Goal: Task Accomplishment & Management: Manage account settings

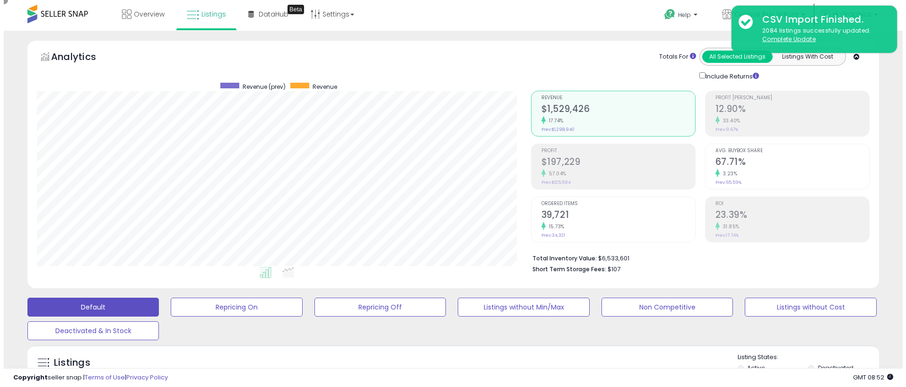
scroll to position [194, 494]
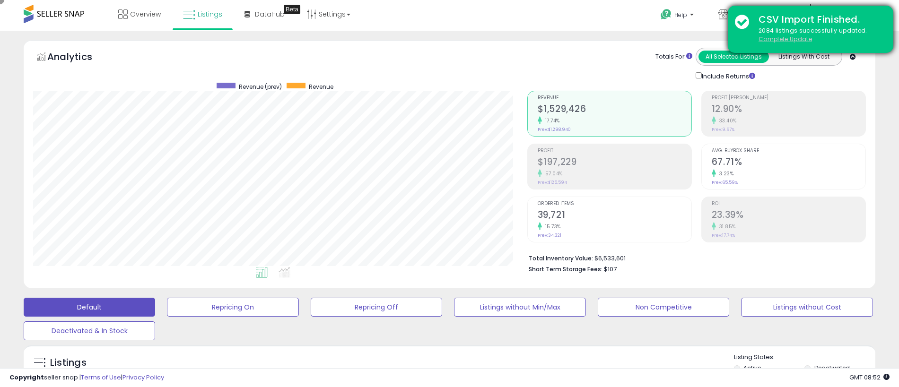
click at [785, 39] on u "Complete Update" at bounding box center [785, 39] width 53 height 8
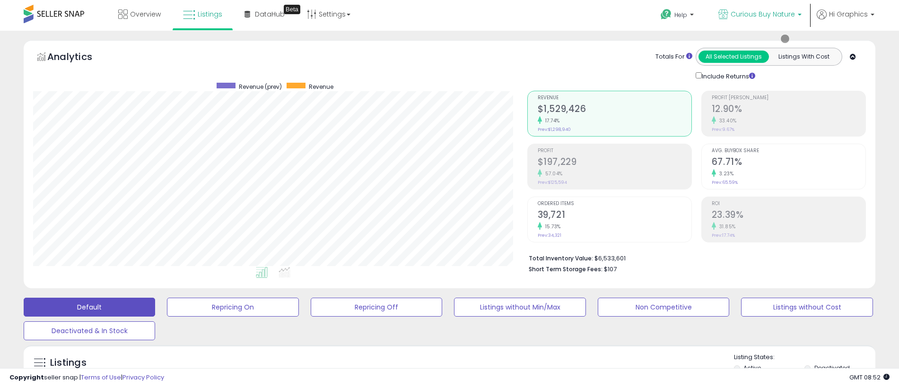
click at [765, 14] on span "Curious Buy Nature" at bounding box center [763, 13] width 64 height 9
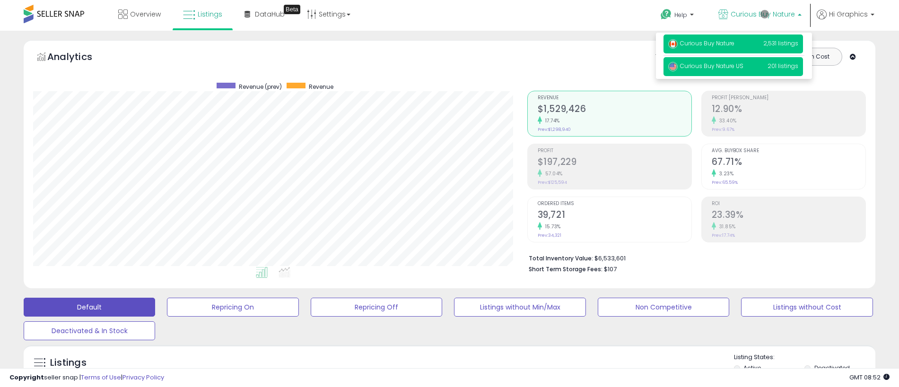
click at [734, 67] on span "Curious Buy Nature US" at bounding box center [705, 66] width 75 height 8
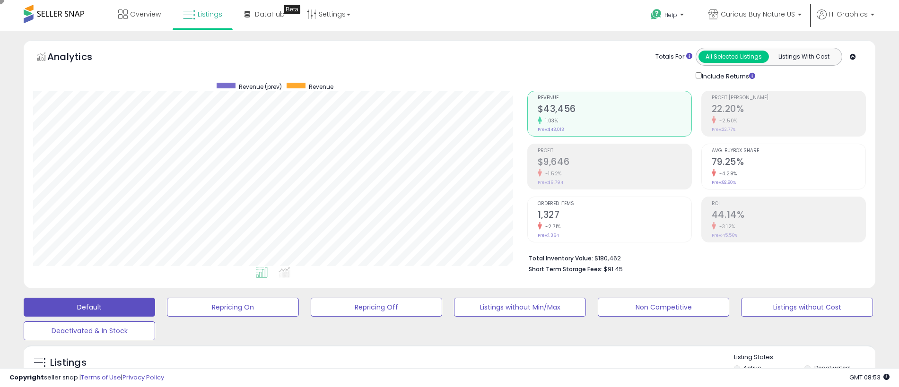
scroll to position [210, 0]
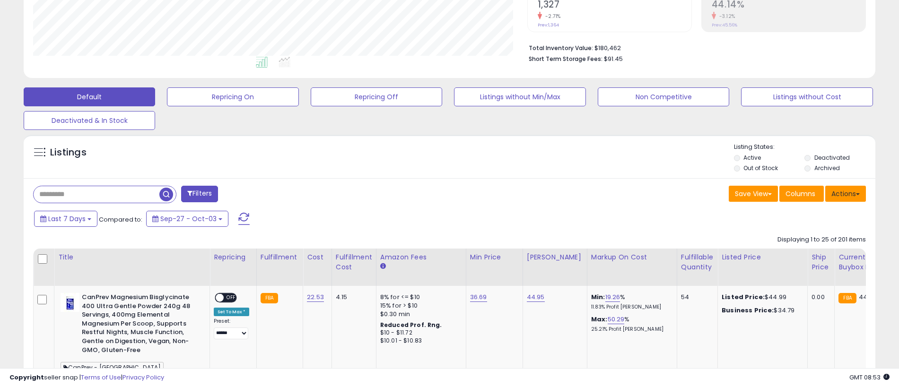
click at [846, 193] on button "Actions" at bounding box center [845, 194] width 41 height 16
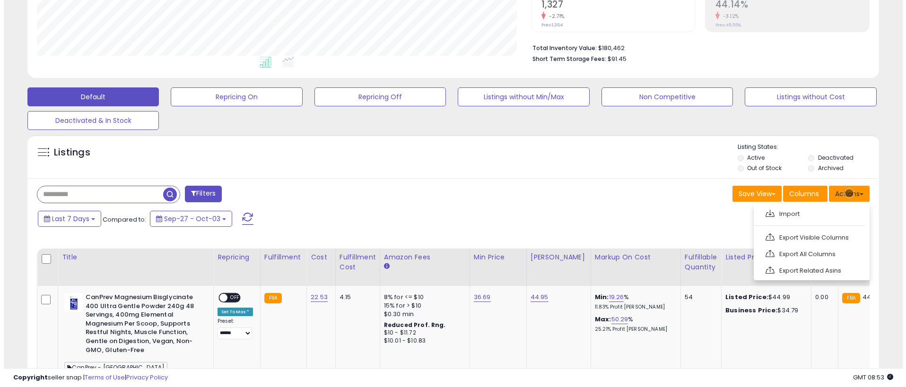
scroll to position [230, 0]
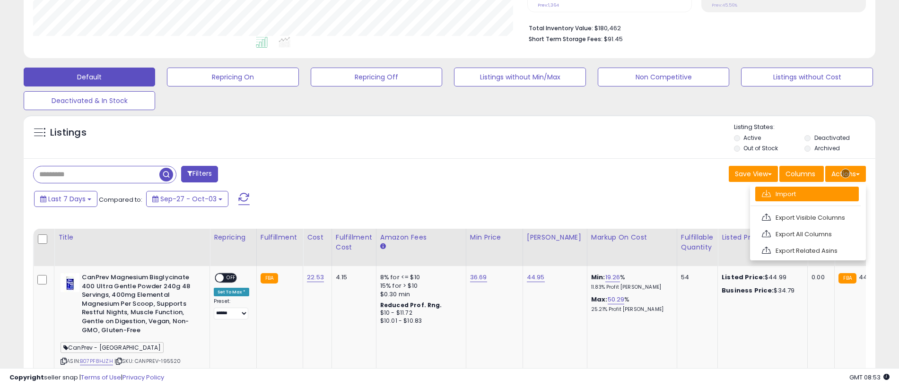
click at [807, 194] on link "Import" at bounding box center [807, 194] width 104 height 15
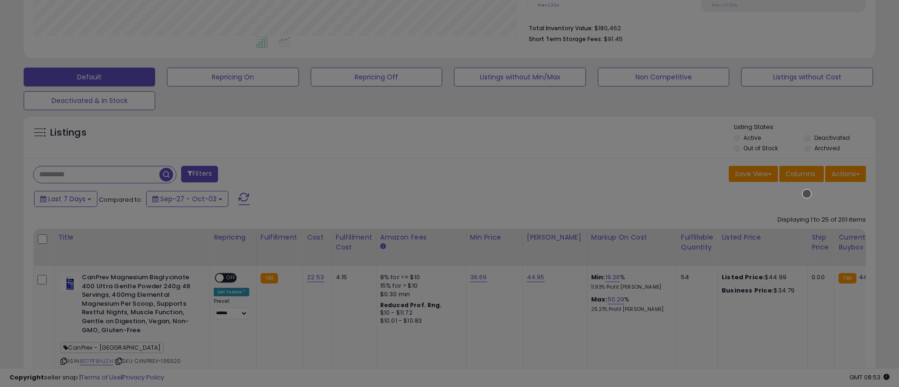
scroll to position [194, 498]
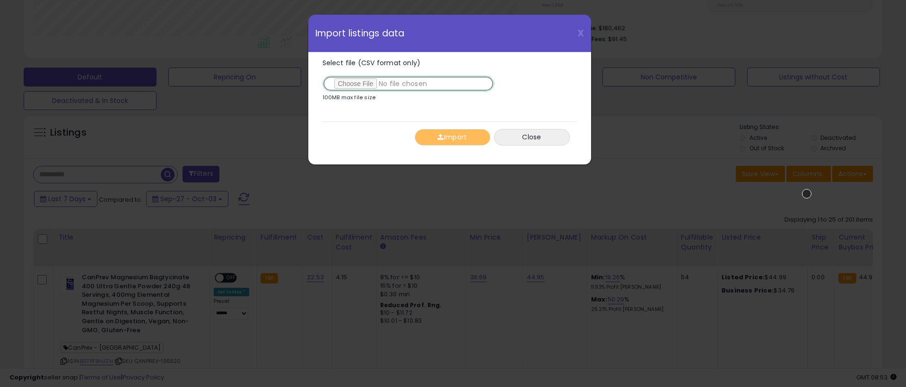
click at [406, 84] on input "Select file (CSV format only)" at bounding box center [409, 84] width 172 height 16
type input "**********"
click at [452, 137] on button "Import" at bounding box center [453, 137] width 76 height 17
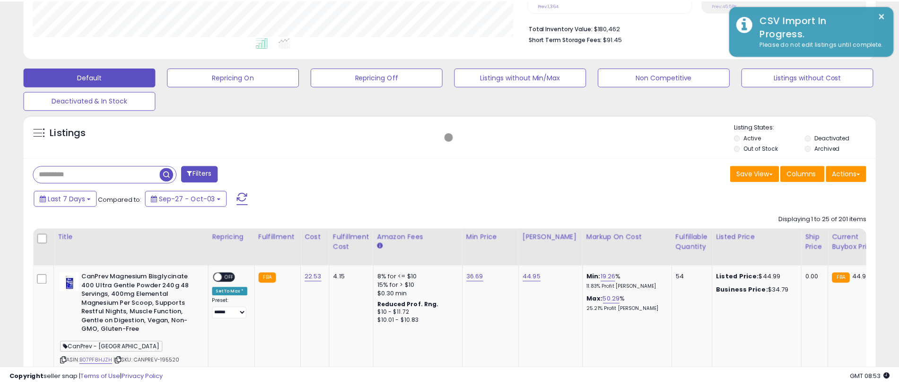
scroll to position [472781, 472481]
